Goal: Use online tool/utility

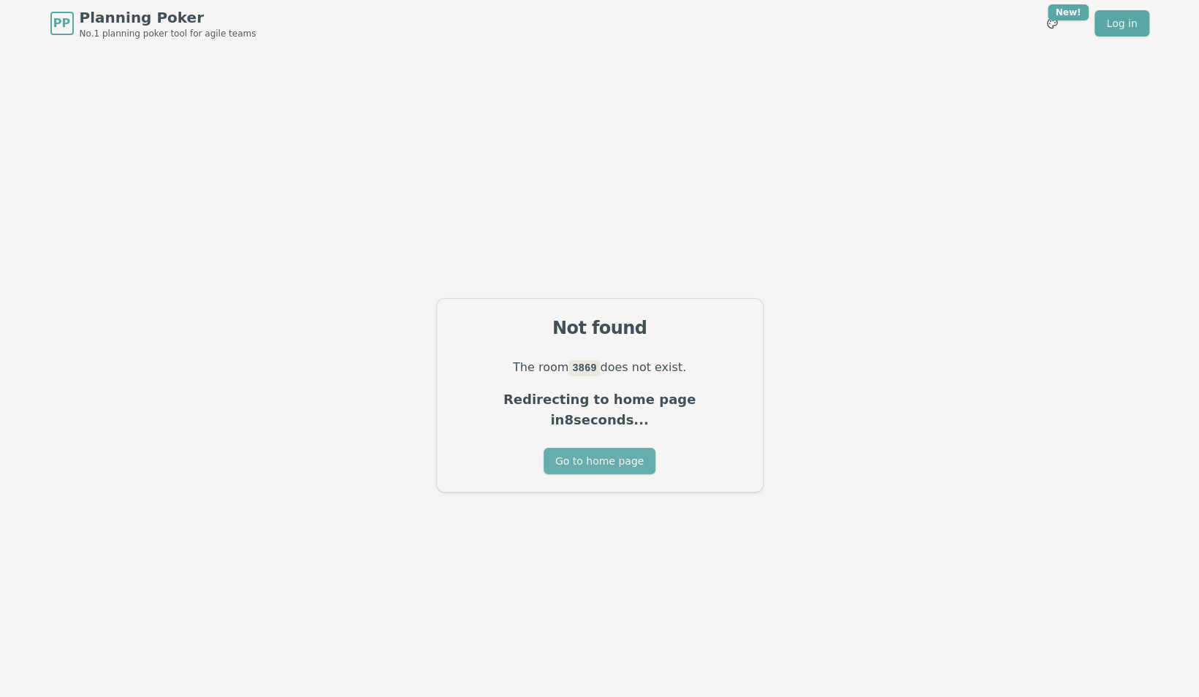
click at [568, 452] on button "Go to home page" at bounding box center [600, 461] width 112 height 26
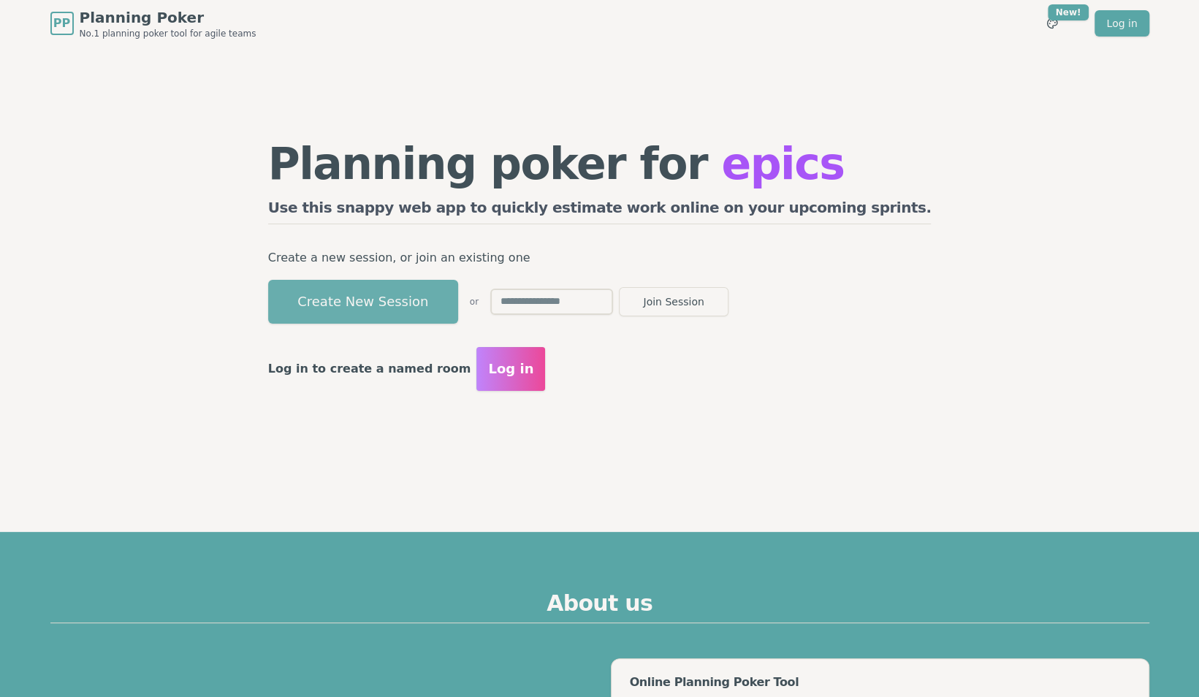
click at [390, 297] on button "Create New Session" at bounding box center [363, 302] width 190 height 44
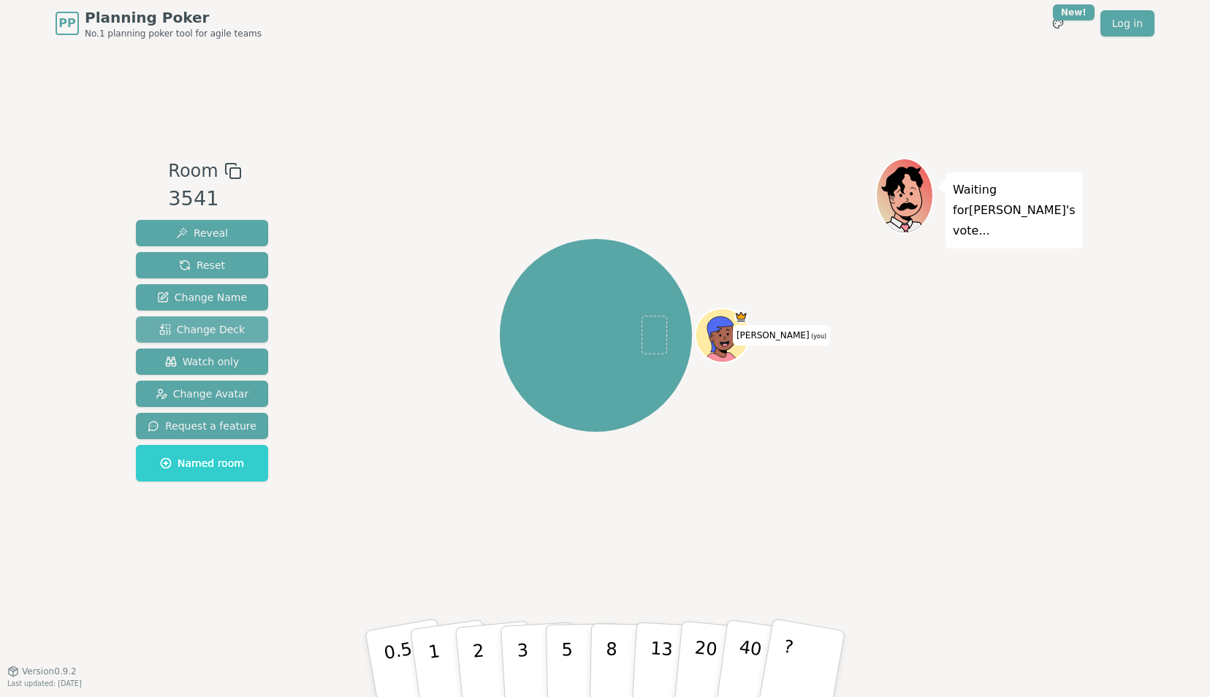
click at [223, 330] on span "Change Deck" at bounding box center [202, 329] width 86 height 15
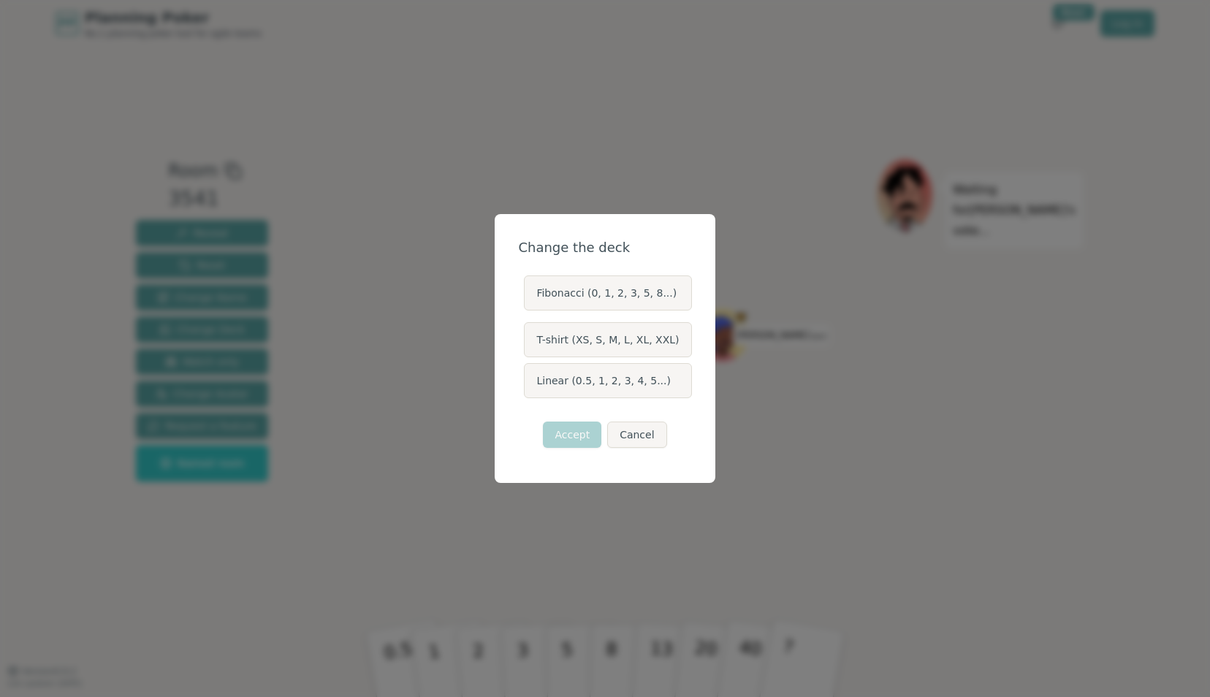
click at [590, 392] on label "Linear (0.5, 1, 2, 3, 4, 5...)" at bounding box center [607, 380] width 167 height 35
click at [529, 387] on button "Linear (0.5, 1, 2, 3, 4, 5...)" at bounding box center [523, 381] width 12 height 12
click at [571, 441] on button "Accept" at bounding box center [572, 435] width 58 height 26
